Goal: Transaction & Acquisition: Purchase product/service

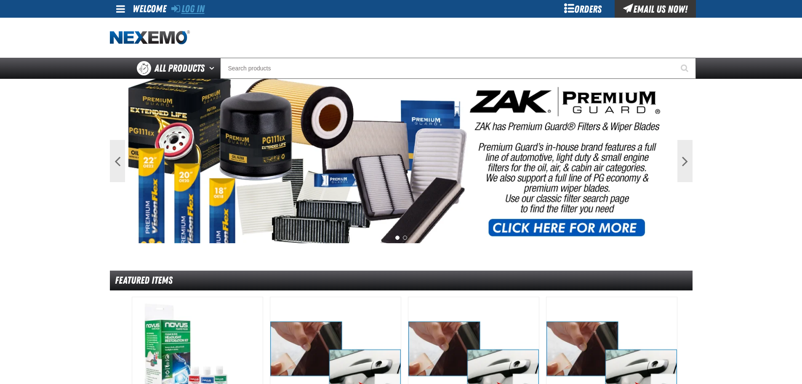
click at [184, 10] on link "Log In" at bounding box center [187, 9] width 33 height 12
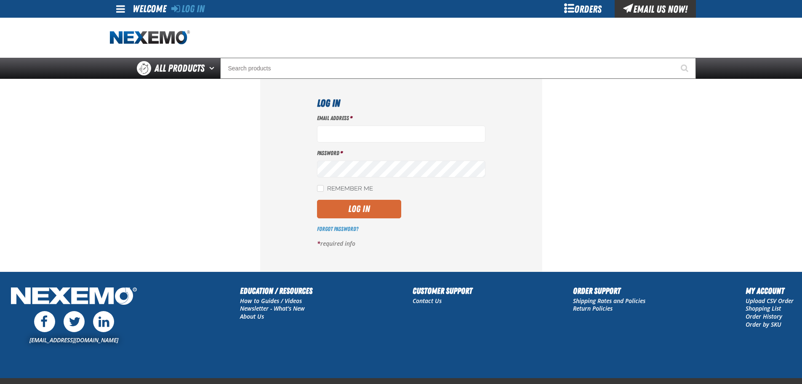
type input "rmartin17@vtaig.com"
click at [364, 202] on button "Log In" at bounding box center [359, 209] width 84 height 19
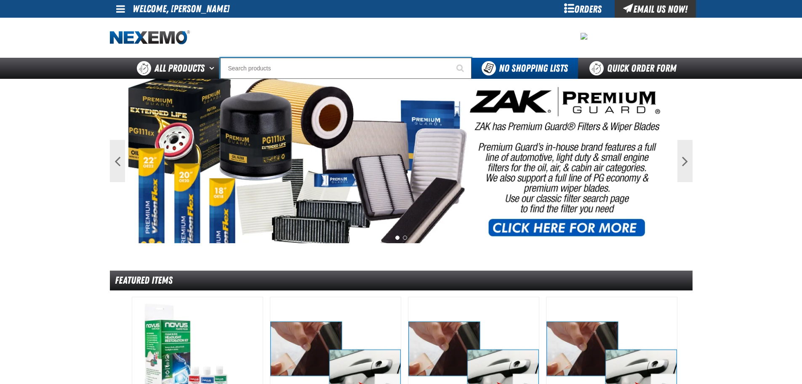
click at [318, 60] on input "Search" at bounding box center [345, 68] width 251 height 21
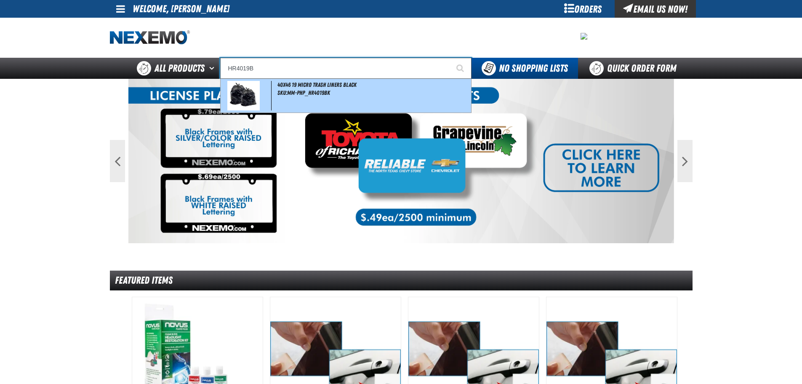
click at [312, 94] on span "SKU:MM-PHP_HR4019BK" at bounding box center [304, 92] width 53 height 7
type input "40x46 19 Micro Trash Liners Black"
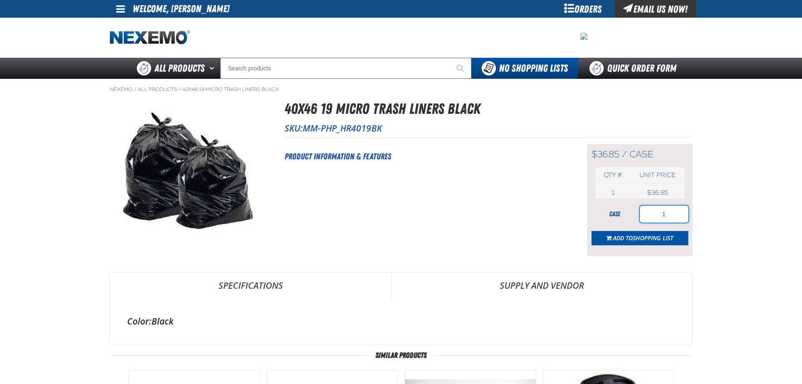
click at [670, 217] on input "1" at bounding box center [664, 214] width 48 height 17
drag, startPoint x: 670, startPoint y: 217, endPoint x: 629, endPoint y: 217, distance: 40.9
click at [629, 217] on div "case 1" at bounding box center [640, 214] width 97 height 17
type input "3"
click at [641, 242] on button "Add to Shopping List" at bounding box center [640, 238] width 97 height 14
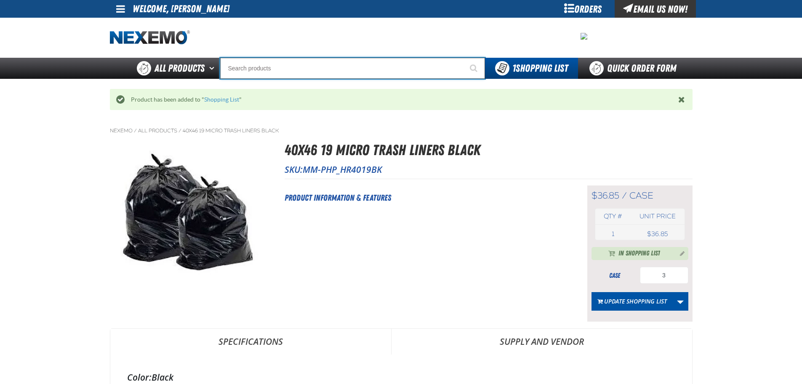
click at [294, 72] on input "Search" at bounding box center [352, 68] width 265 height 21
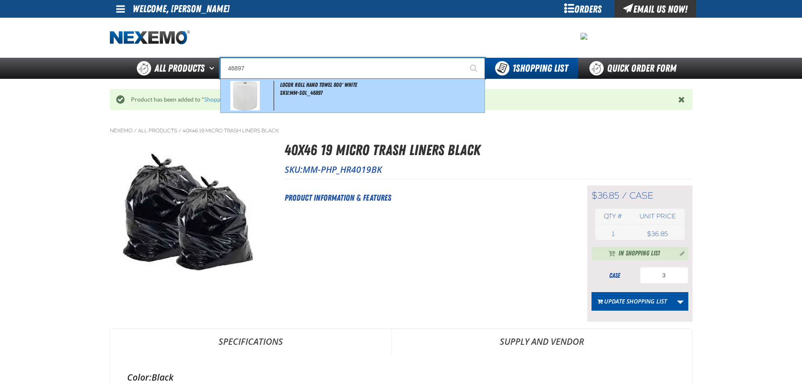
click at [292, 98] on div "LoCor Roll Hand Towel 800' White SKU:MM-SOL_46897" at bounding box center [353, 96] width 264 height 34
type input "LoCor Roll Hand Towel 800' White"
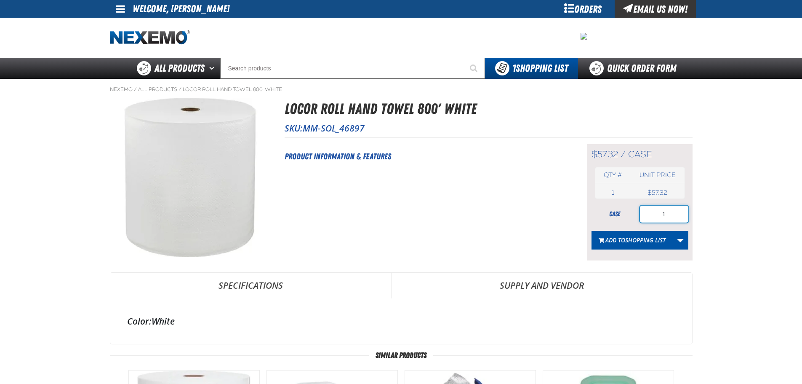
drag, startPoint x: 672, startPoint y: 215, endPoint x: 641, endPoint y: 215, distance: 31.2
click at [641, 215] on input "1" at bounding box center [664, 214] width 48 height 17
type input "4"
click at [651, 243] on span "Shopping List" at bounding box center [645, 240] width 40 height 8
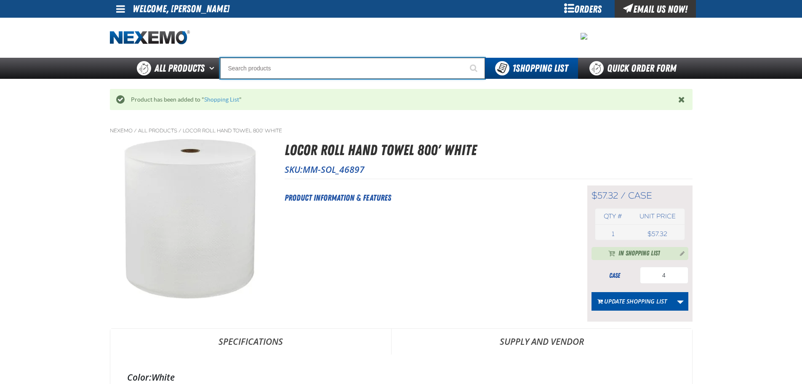
click at [357, 69] on input "Search" at bounding box center [352, 68] width 265 height 21
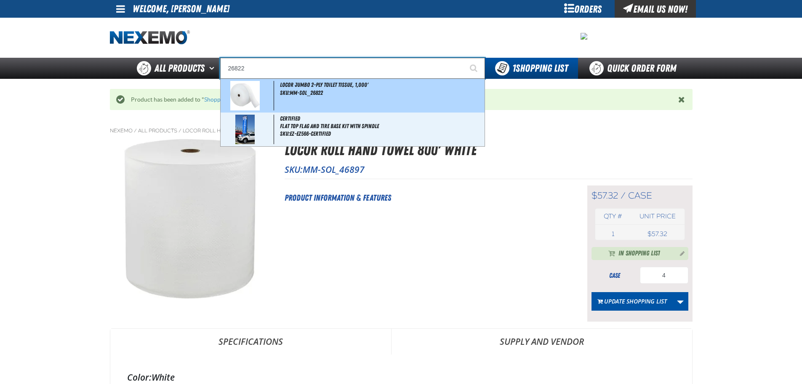
click at [299, 90] on span "SKU:MM-SOL_26822" at bounding box center [301, 92] width 43 height 7
type input "LoCor Jumbo 2-Ply Toilet Tissue, 1,000'"
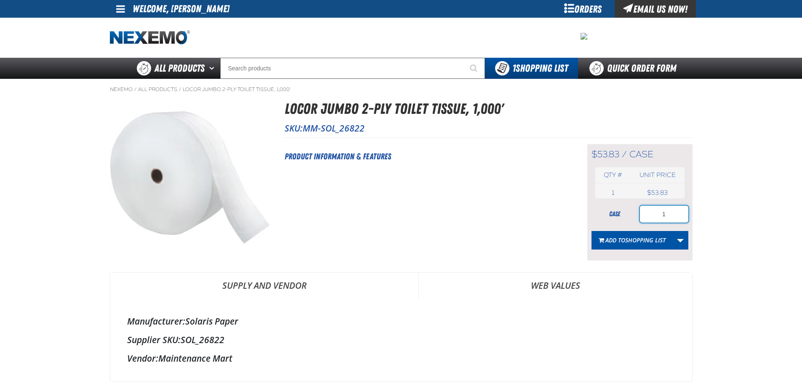
drag, startPoint x: 680, startPoint y: 219, endPoint x: 637, endPoint y: 216, distance: 43.0
click at [637, 216] on div "case 1" at bounding box center [640, 214] width 97 height 17
type input "2"
click at [627, 240] on span "Shopping List" at bounding box center [645, 240] width 40 height 8
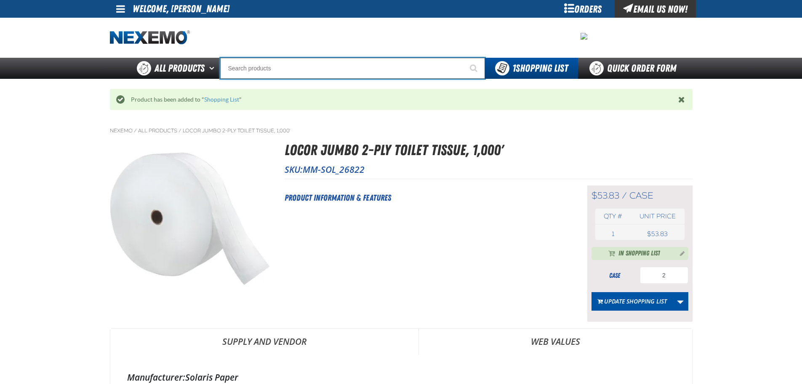
click at [324, 65] on input "Search" at bounding box center [352, 68] width 265 height 21
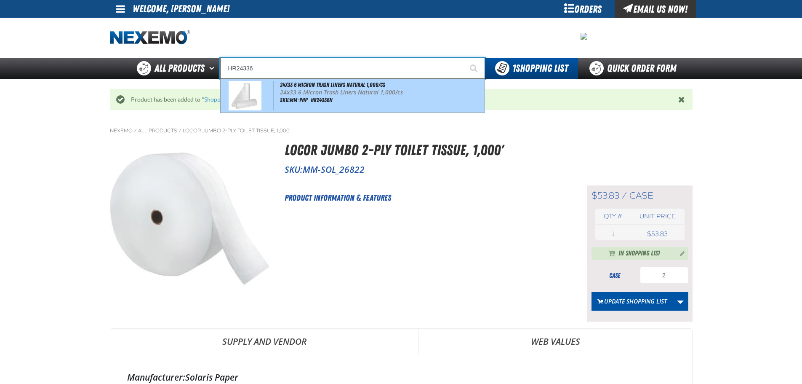
click at [270, 96] on span at bounding box center [248, 95] width 52 height 29
type input "24x33 6 Micron Trash Liners Natural 1,000/cs"
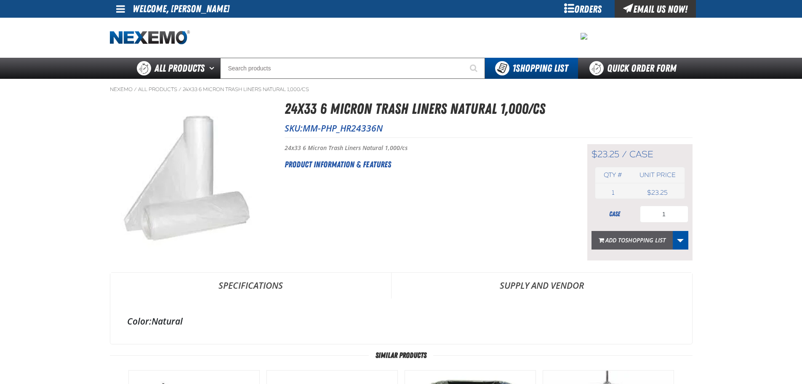
click at [648, 241] on span "Shopping List" at bounding box center [645, 240] width 40 height 8
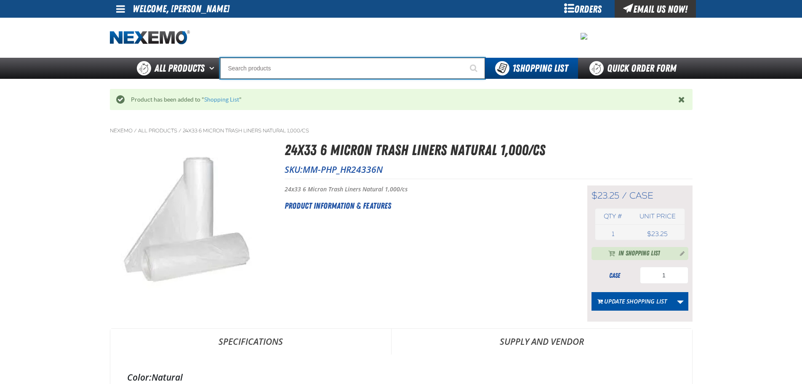
click at [304, 61] on input "Search" at bounding box center [352, 68] width 265 height 21
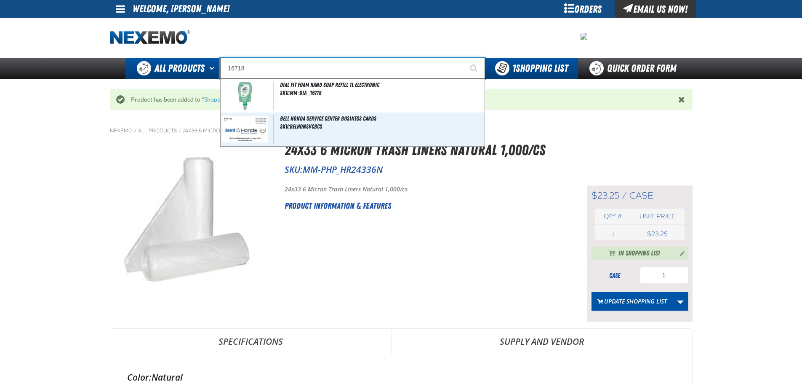
drag, startPoint x: 254, startPoint y: 68, endPoint x: 208, endPoint y: 64, distance: 46.0
click at [208, 64] on div "Back All Products Adhesives After Market Parts Automotive Chemicals Body Hardwa…" at bounding box center [402, 68] width 590 height 21
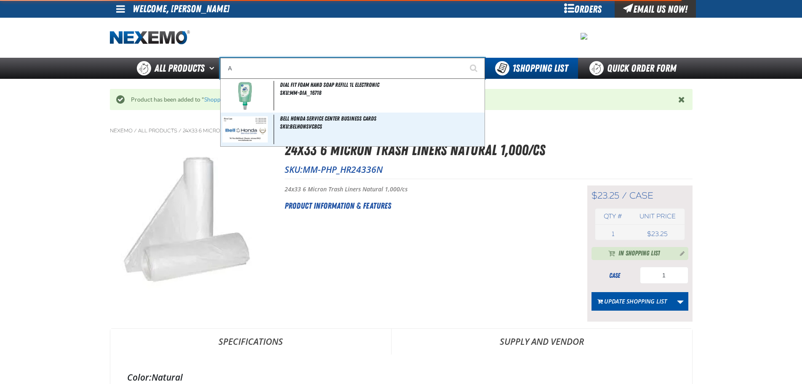
type input "AU"
type input "AUTOMATIC"
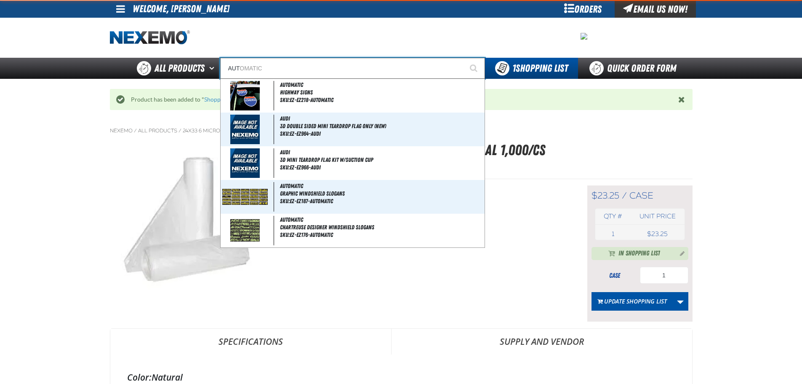
type input "AUTO"
type input "AUTO BRAK"
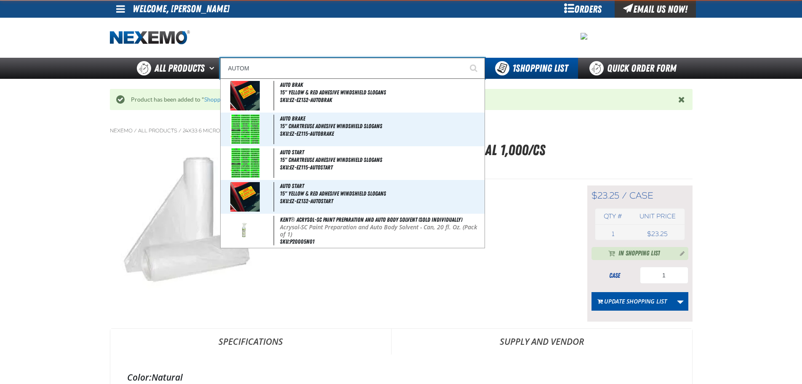
type input "AUTOMA"
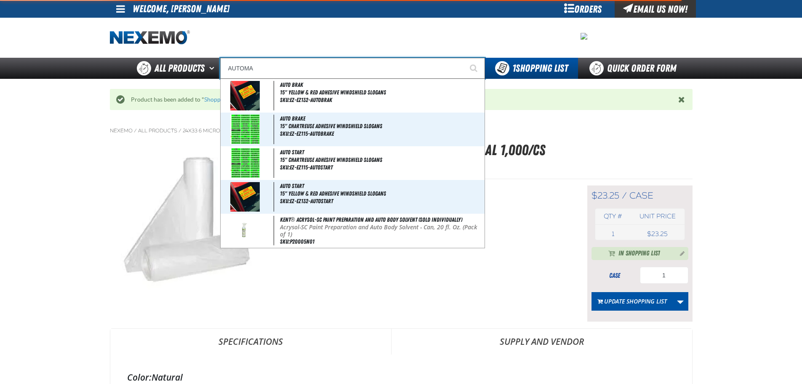
type input "AUTOMATIC"
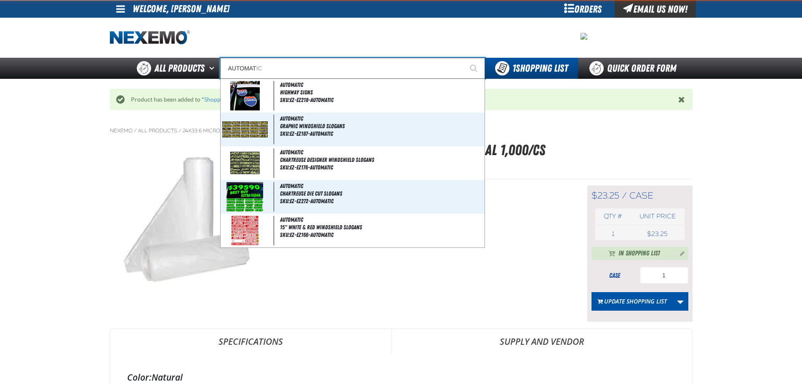
type input "AUTOMATI"
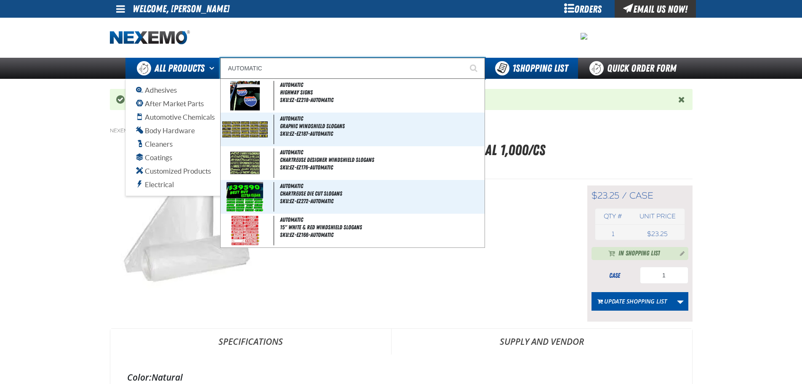
drag, startPoint x: 306, startPoint y: 68, endPoint x: 207, endPoint y: 66, distance: 99.0
click at [207, 66] on div "Back All Products Adhesives After Market Parts Automotive Chemicals Body Hardwa…" at bounding box center [402, 68] width 590 height 21
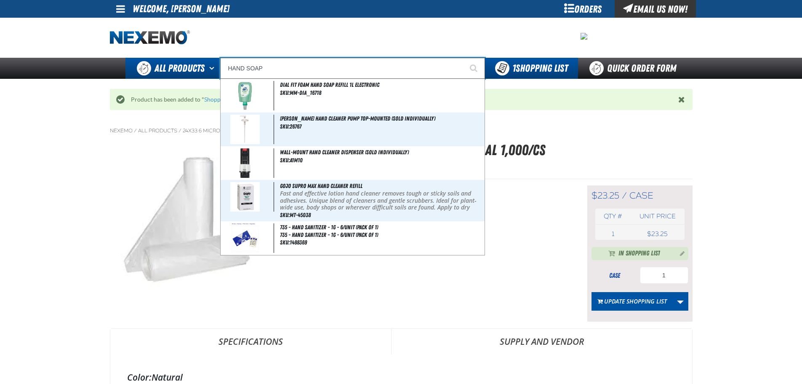
type input "HAND SOAP"
click at [464, 58] on button "Start Searching" at bounding box center [474, 68] width 21 height 21
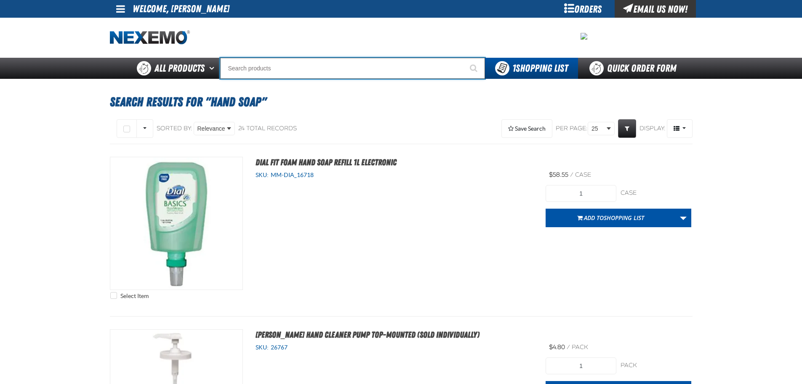
click at [270, 70] on input "Search" at bounding box center [352, 68] width 265 height 21
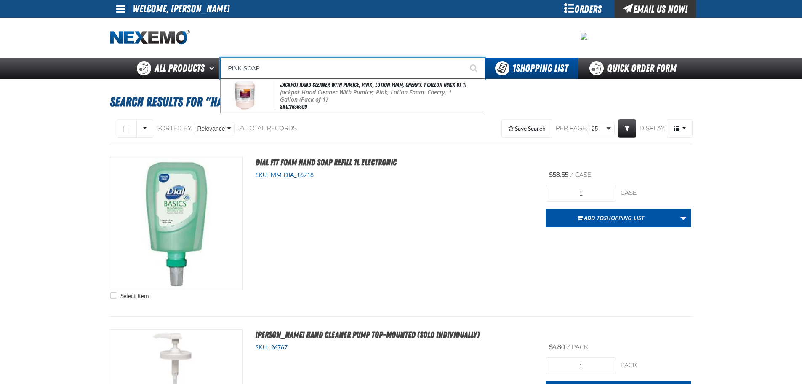
type input "PINK SOAP"
click at [464, 58] on button "Start Searching" at bounding box center [474, 68] width 21 height 21
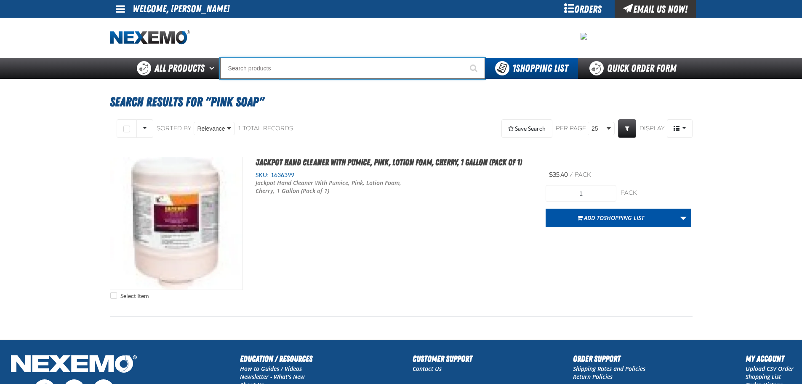
click at [279, 68] on input "Search" at bounding box center [352, 68] width 265 height 21
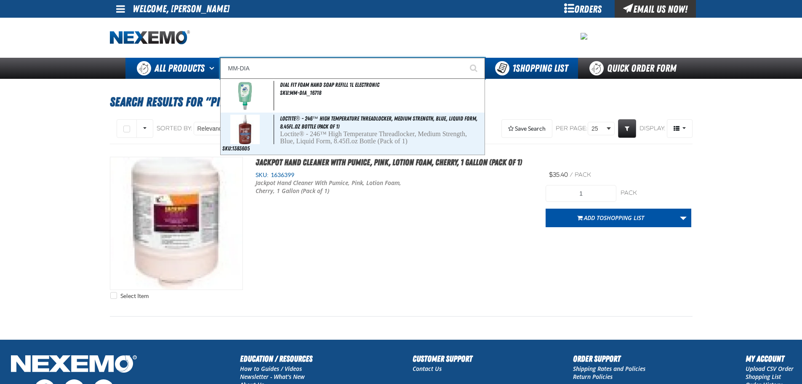
drag, startPoint x: 258, startPoint y: 70, endPoint x: 203, endPoint y: 69, distance: 55.2
click at [203, 69] on div "Back All Products Adhesives After Market Parts Automotive Chemicals Body Hardwa…" at bounding box center [402, 68] width 590 height 21
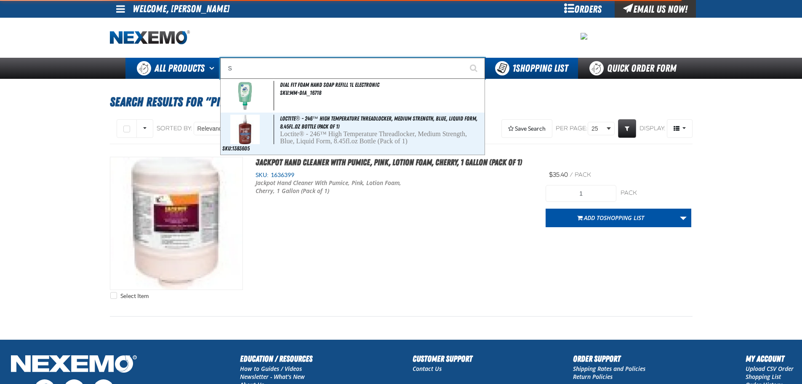
type input "SC"
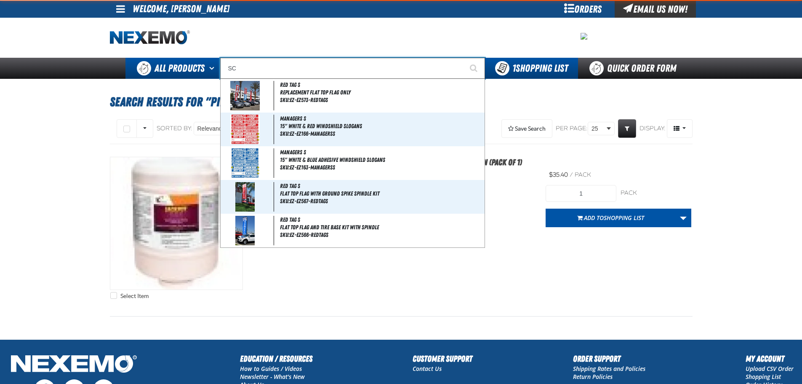
type input "SCION"
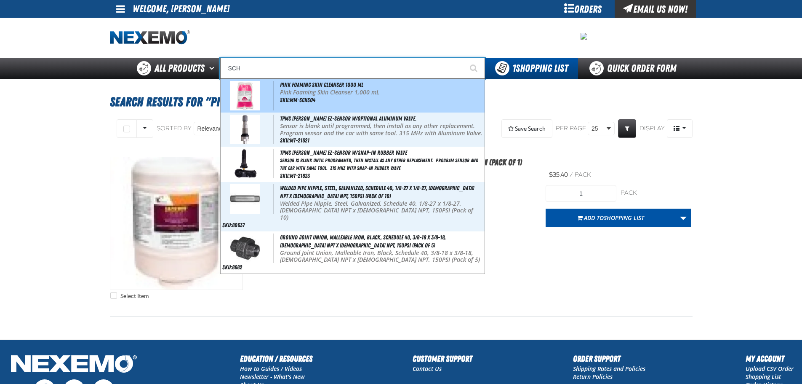
click at [379, 96] on div "Pink Foaming Skin Cleanser 1000 mL Pink Foaming Skin Cleanser 1,000 mL SKU:MM-S…" at bounding box center [353, 96] width 264 height 34
type input "Pink Foaming Skin Cleanser 1000 mL"
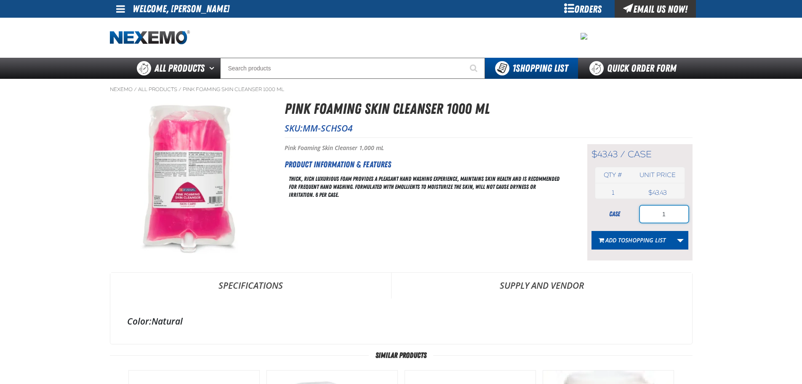
drag, startPoint x: 670, startPoint y: 214, endPoint x: 654, endPoint y: 213, distance: 15.6
click at [654, 213] on input "1" at bounding box center [664, 214] width 48 height 17
type input "2"
click at [650, 240] on span "Shopping List" at bounding box center [645, 240] width 40 height 8
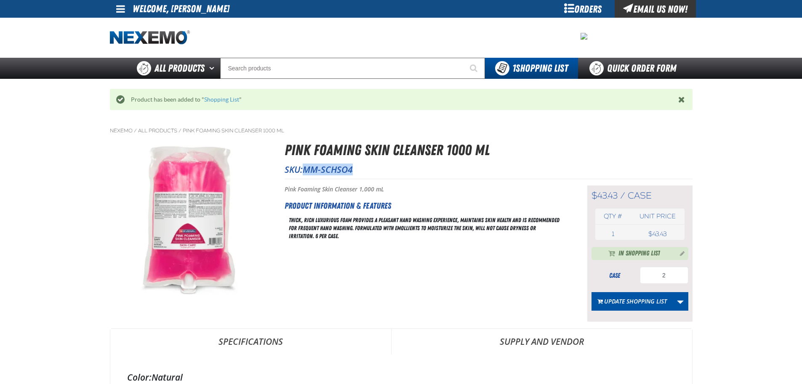
drag, startPoint x: 355, startPoint y: 170, endPoint x: 309, endPoint y: 171, distance: 46.3
click at [309, 171] on p "SKU: MM-SCHSO4" at bounding box center [489, 169] width 408 height 12
copy span "MM-SCHSO4"
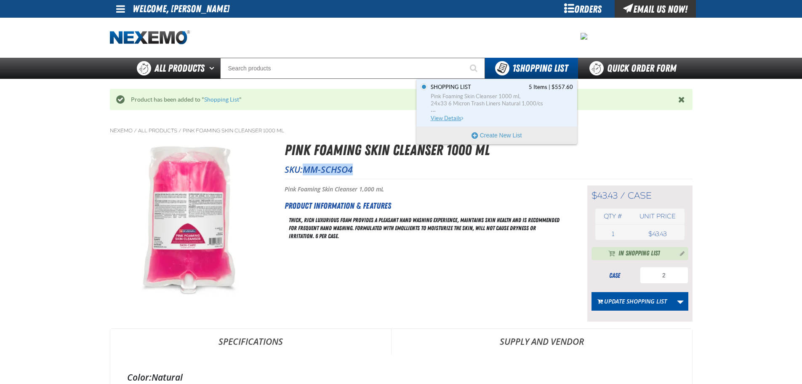
click at [489, 93] on span "Pink Foaming Skin Cleanser 1000 mL" at bounding box center [502, 97] width 142 height 8
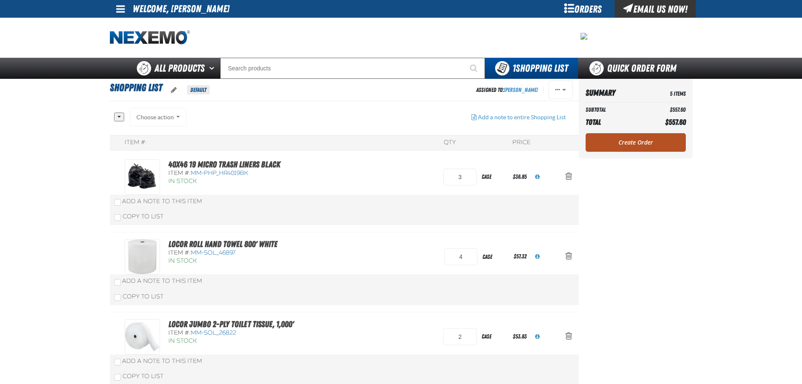
click at [644, 141] on link "Create Order" at bounding box center [636, 142] width 100 height 19
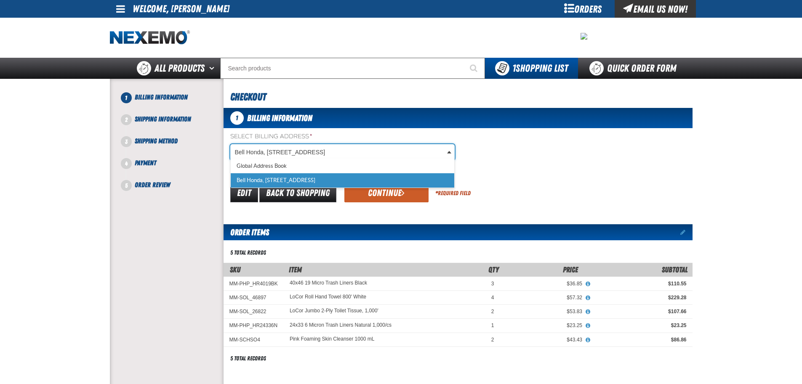
click at [448, 152] on body "Skip to Main Content Staging Site 5.1 Upgrade Site My Account My Account Suppor…" at bounding box center [401, 311] width 802 height 623
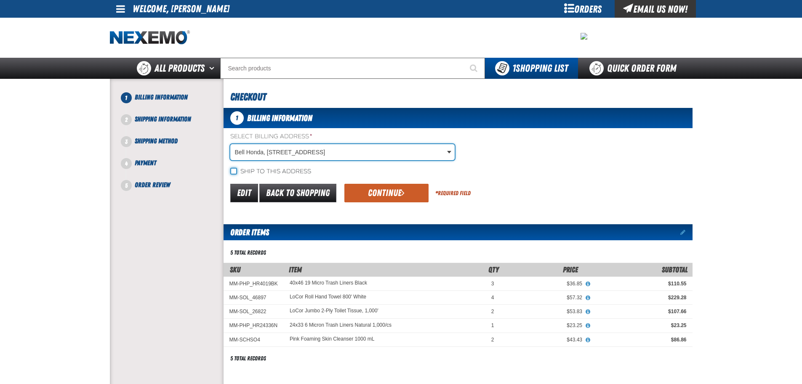
click at [232, 172] on input "Ship to this address" at bounding box center [233, 171] width 7 height 7
checkbox input "true"
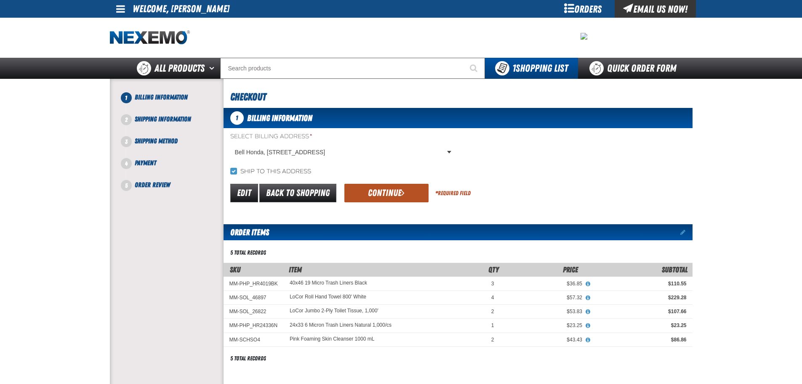
click at [401, 192] on span "submit" at bounding box center [402, 192] width 3 height 9
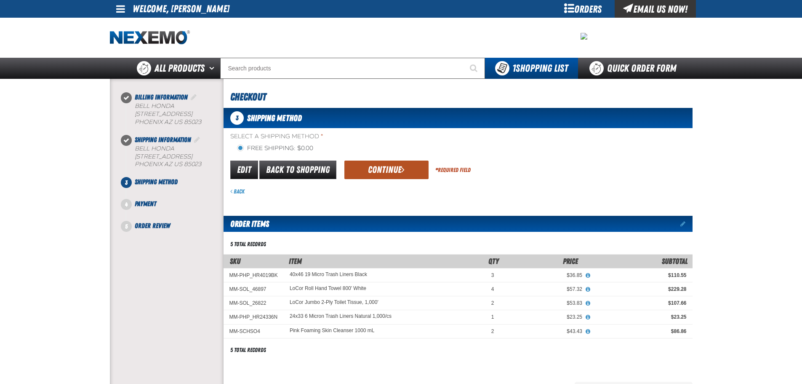
click at [389, 165] on button "Continue" at bounding box center [387, 169] width 84 height 19
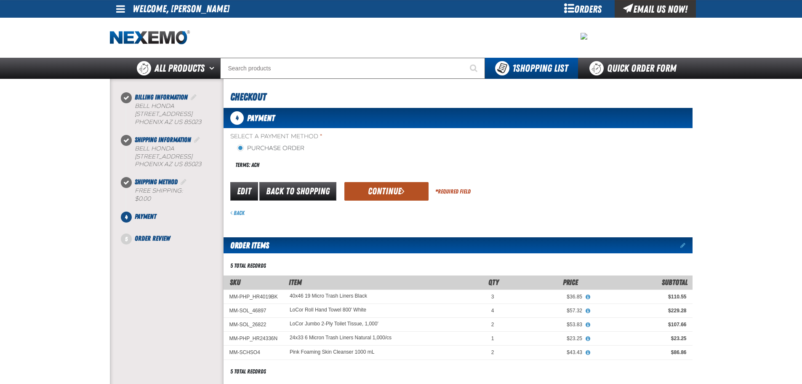
click at [373, 195] on button "Continue" at bounding box center [387, 191] width 84 height 19
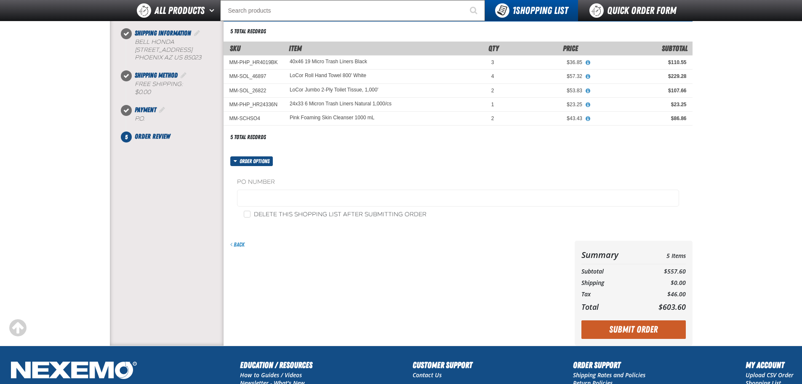
scroll to position [84, 0]
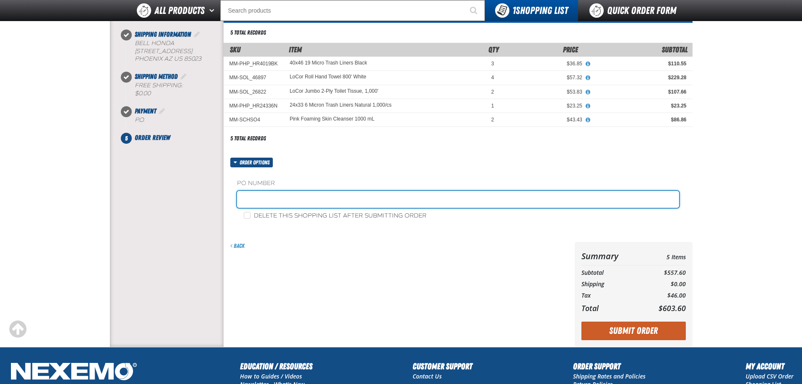
click at [297, 199] on input "text" at bounding box center [458, 199] width 442 height 17
type input "81325RM"
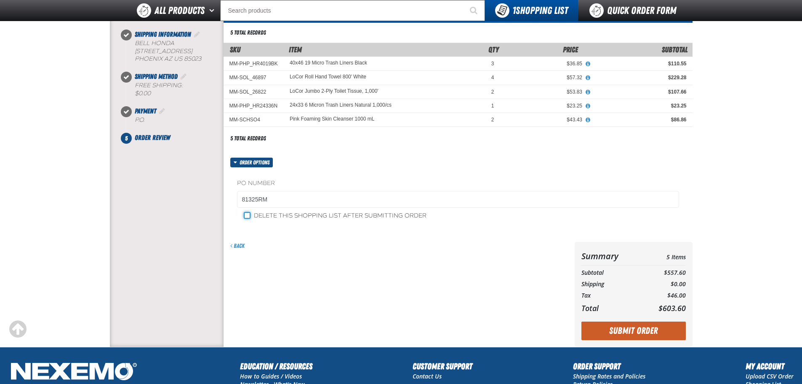
click at [247, 216] on input "Delete this shopping list after submitting order" at bounding box center [247, 215] width 7 height 7
checkbox input "true"
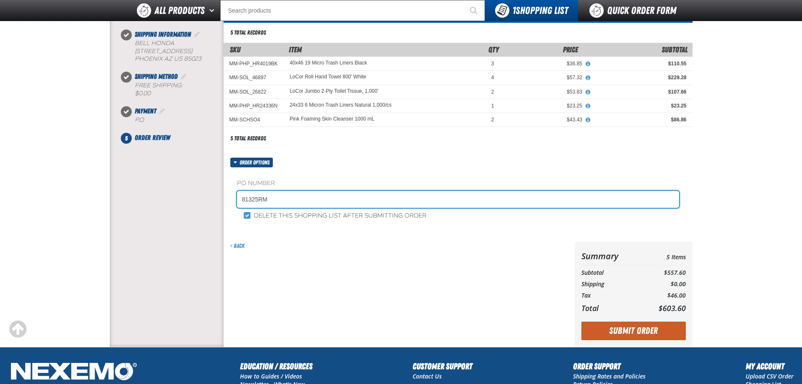
click at [242, 198] on input "81325RM" at bounding box center [458, 199] width 442 height 17
type input "081325RM"
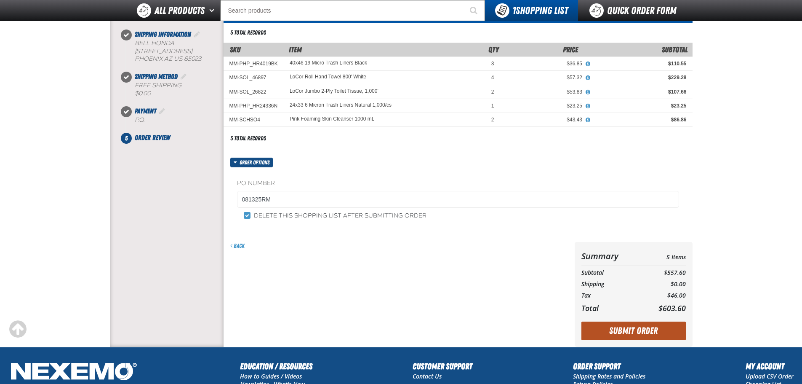
click at [655, 333] on button "Submit Order" at bounding box center [634, 330] width 104 height 19
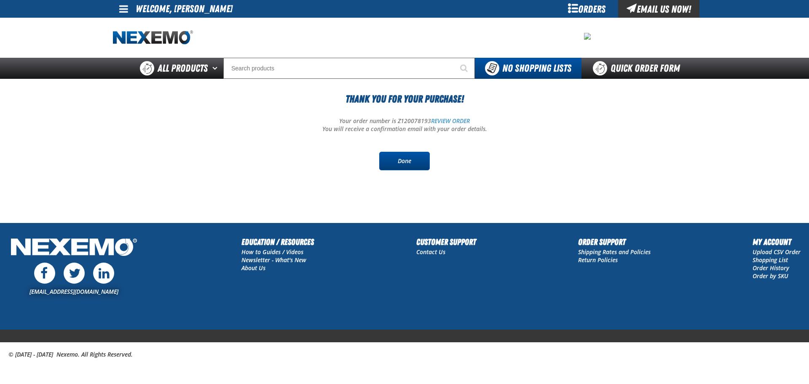
click at [411, 160] on link "Done" at bounding box center [404, 161] width 51 height 19
